Goal: Information Seeking & Learning: Learn about a topic

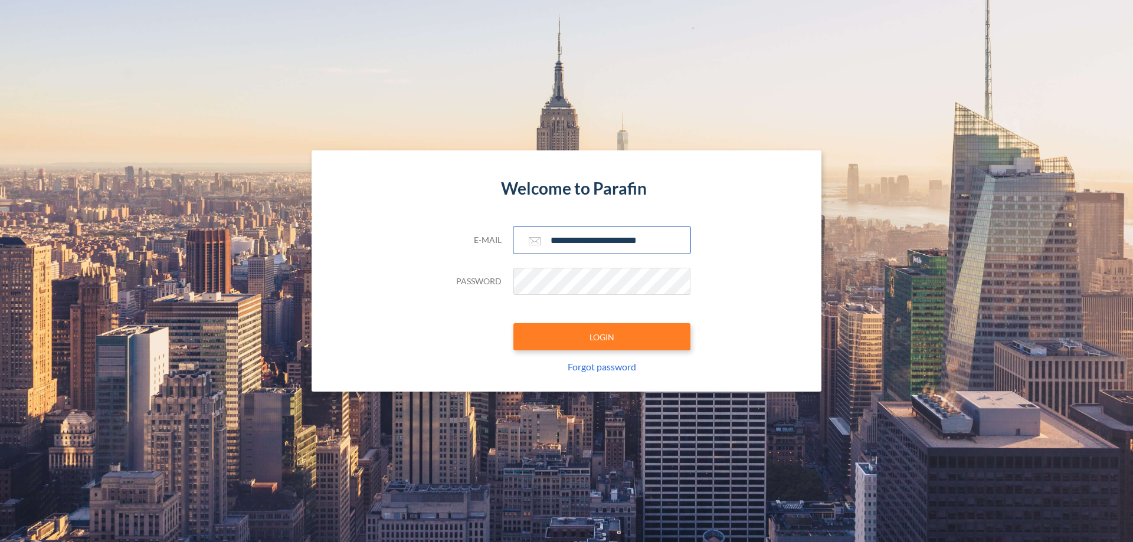
type input "**********"
click at [602, 337] on button "LOGIN" at bounding box center [601, 336] width 177 height 27
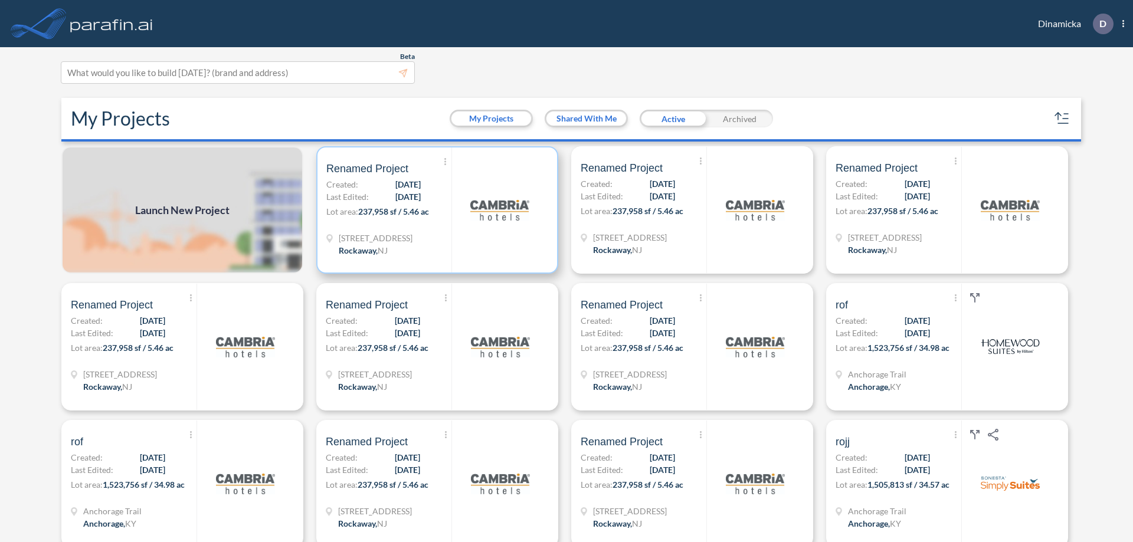
scroll to position [3, 0]
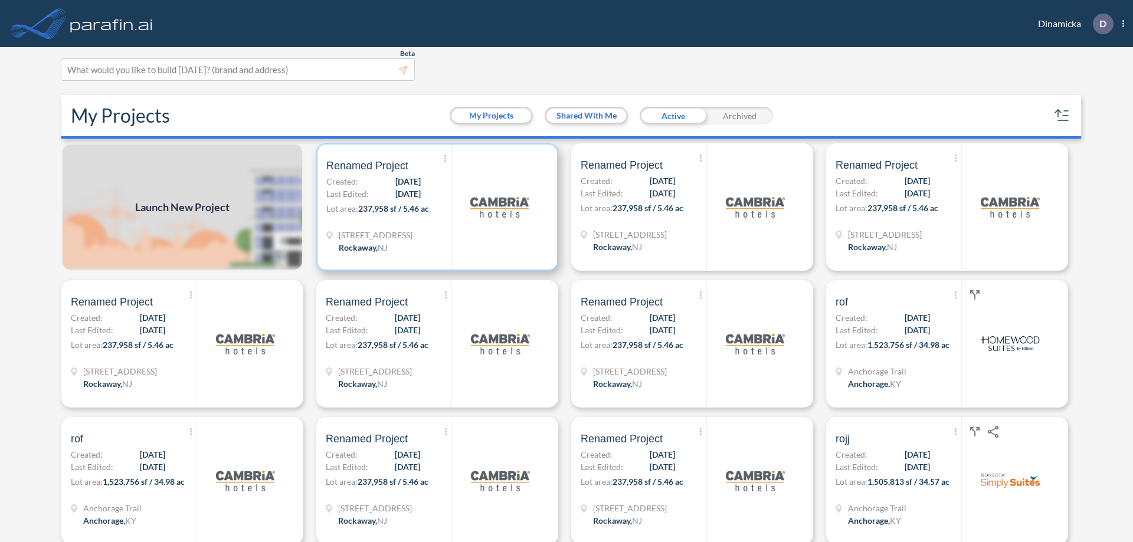
click at [435, 207] on p "Lot area: 237,958 sf / 5.46 ac" at bounding box center [388, 210] width 125 height 17
